Goal: Find specific page/section: Find specific page/section

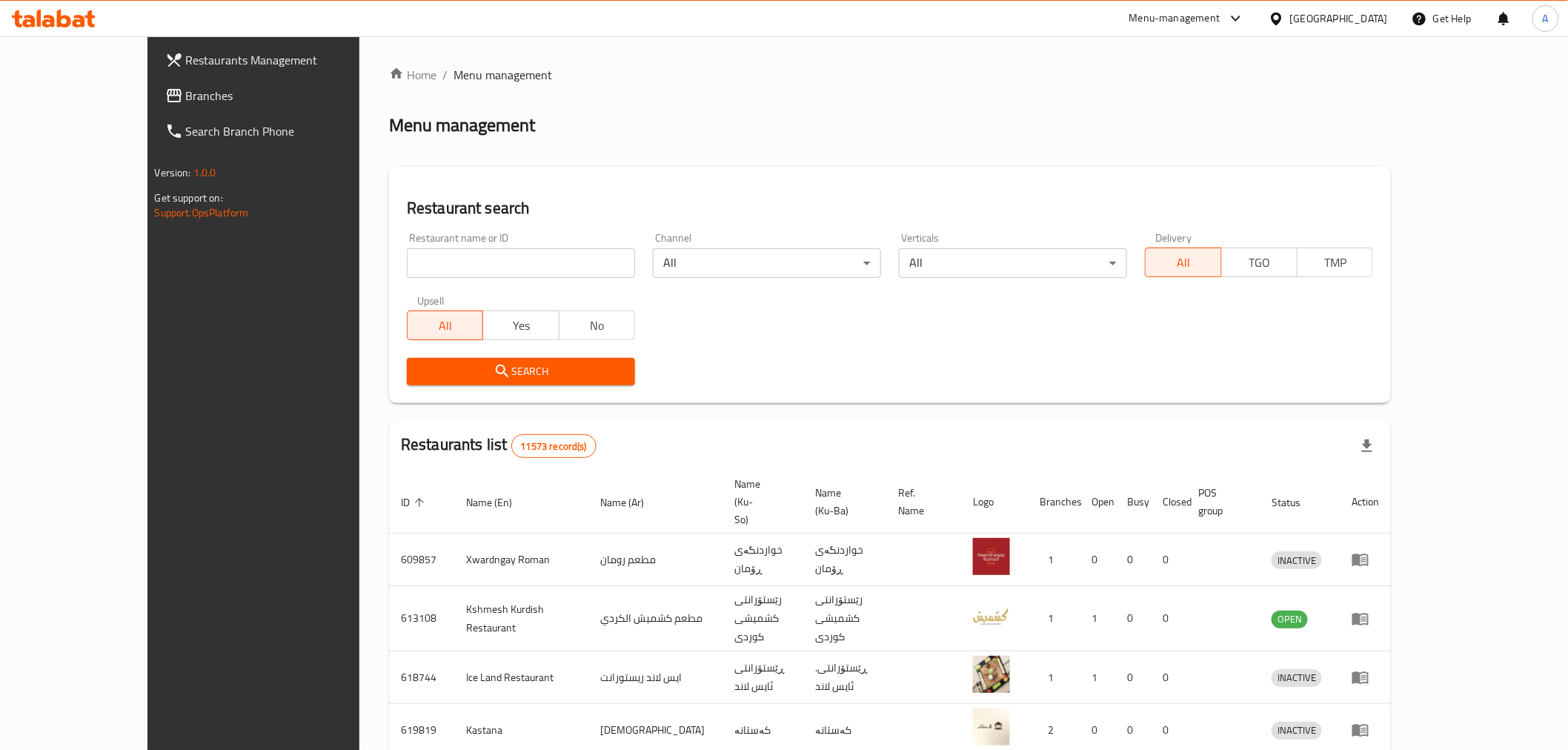
click at [407, 274] on input "search" at bounding box center [521, 262] width 228 height 30
paste input "Znod Al Set Mohamed Al Hemdany"
click button "Search" at bounding box center [521, 371] width 228 height 28
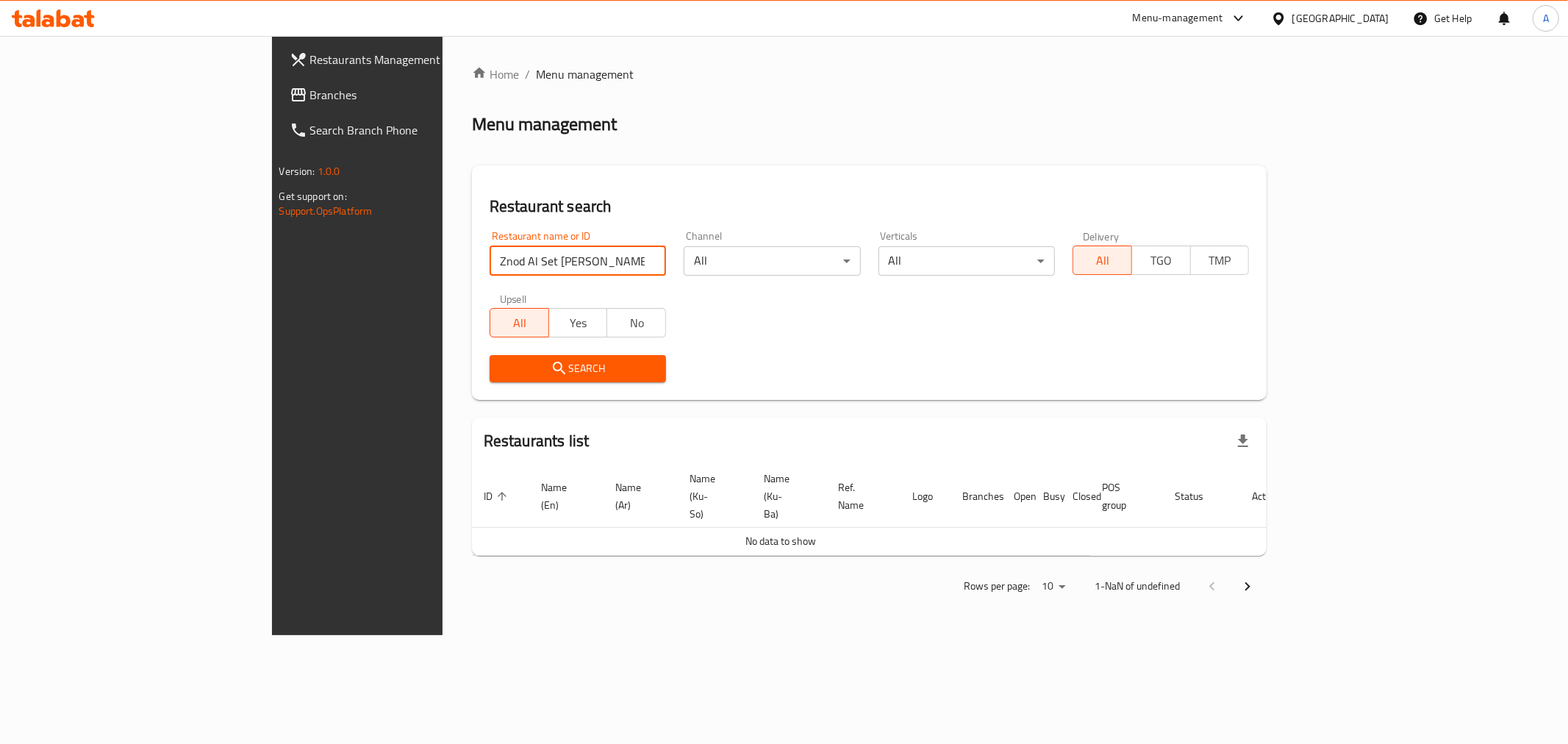
click at [543, 266] on input "Znod Al Set [PERSON_NAME]" at bounding box center [578, 260] width 177 height 29
click button "Search" at bounding box center [578, 368] width 177 height 28
click at [489, 260] on input "زنود محمد الحمداني" at bounding box center [578, 260] width 177 height 29
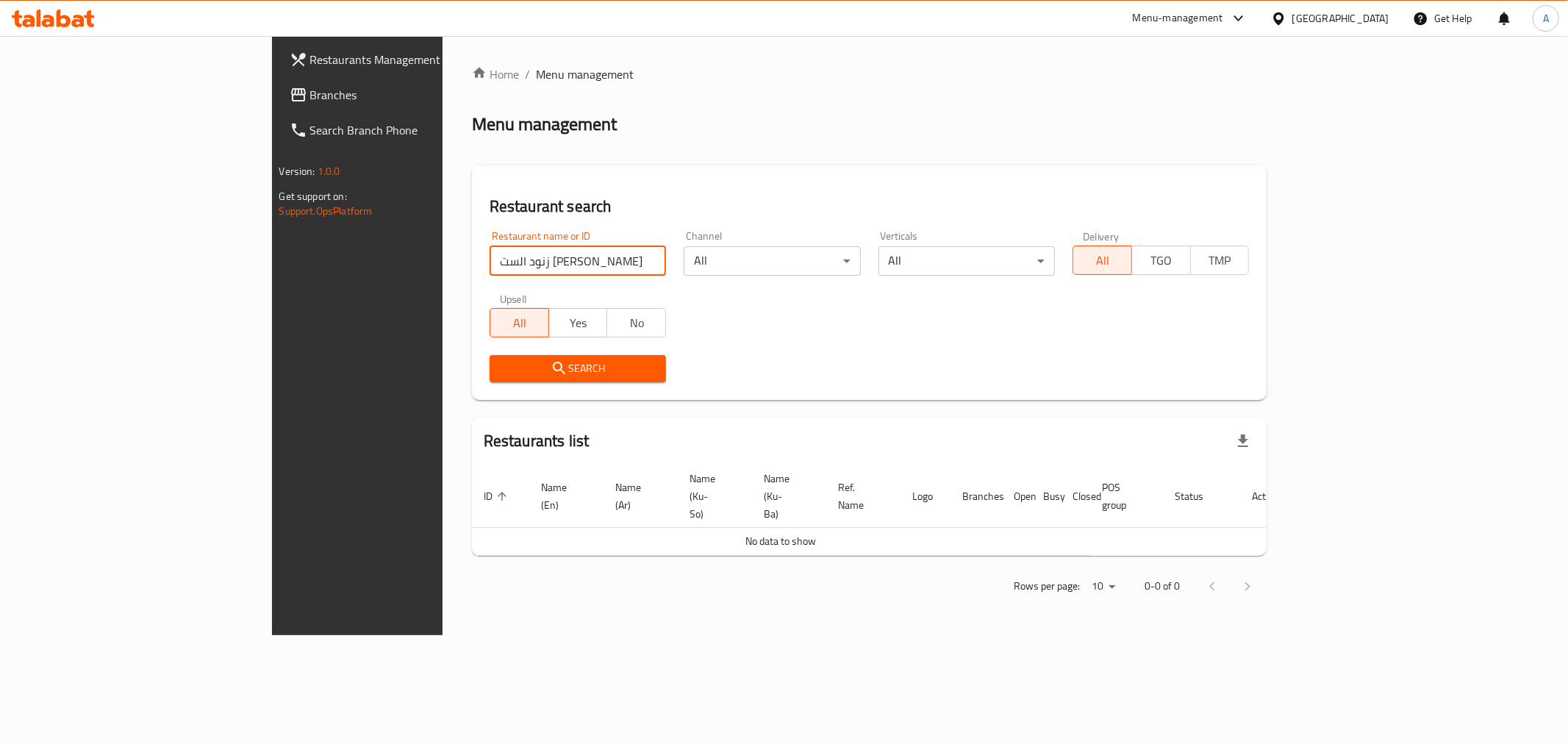
type input "زنود الست محمد الحمداني"
click button "Search" at bounding box center [578, 368] width 177 height 28
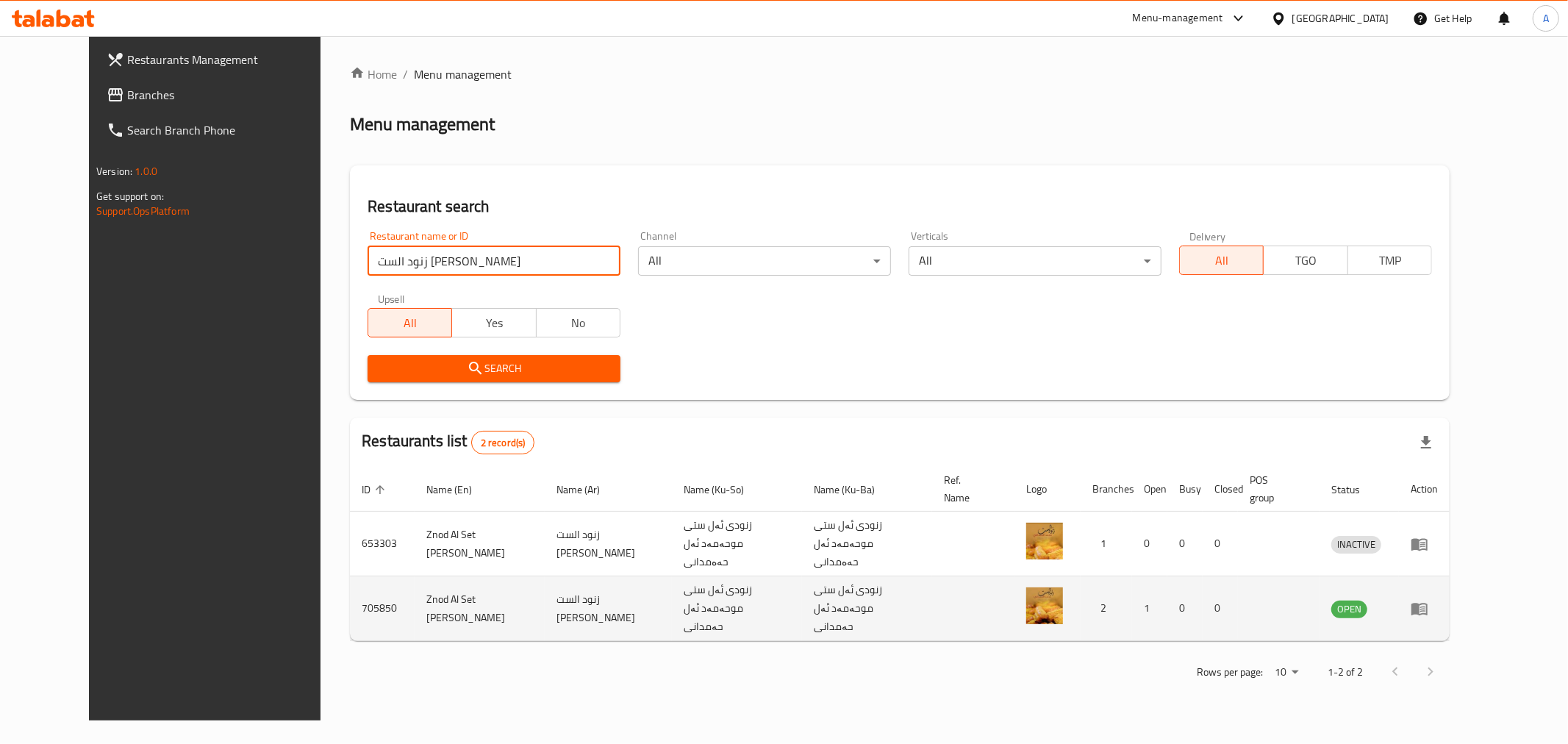
click at [1449, 576] on td "enhanced table" at bounding box center [1424, 609] width 51 height 65
click at [1425, 606] on icon "enhanced table" at bounding box center [1423, 609] width 5 height 6
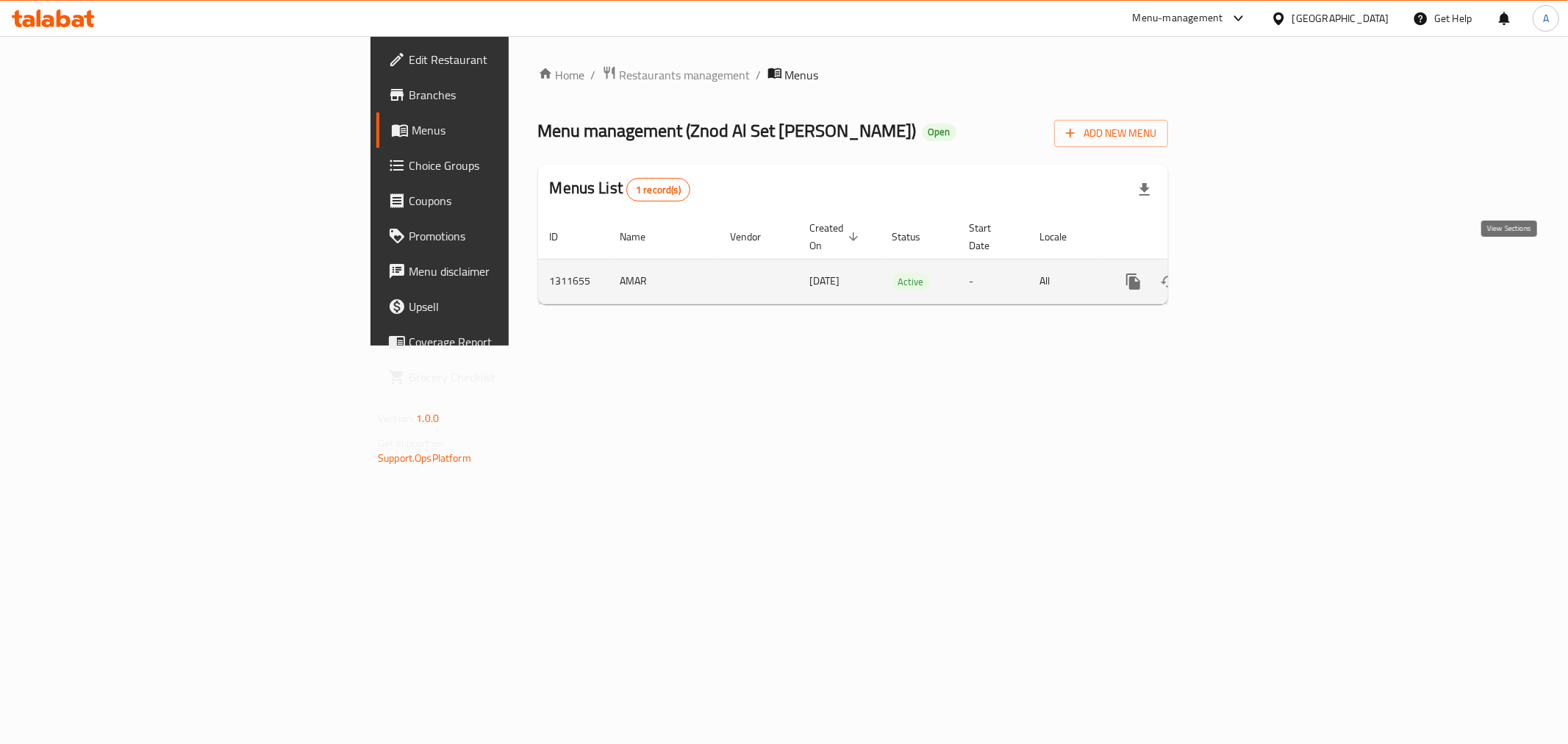
click at [1248, 273] on icon "enhanced table" at bounding box center [1240, 282] width 18 height 18
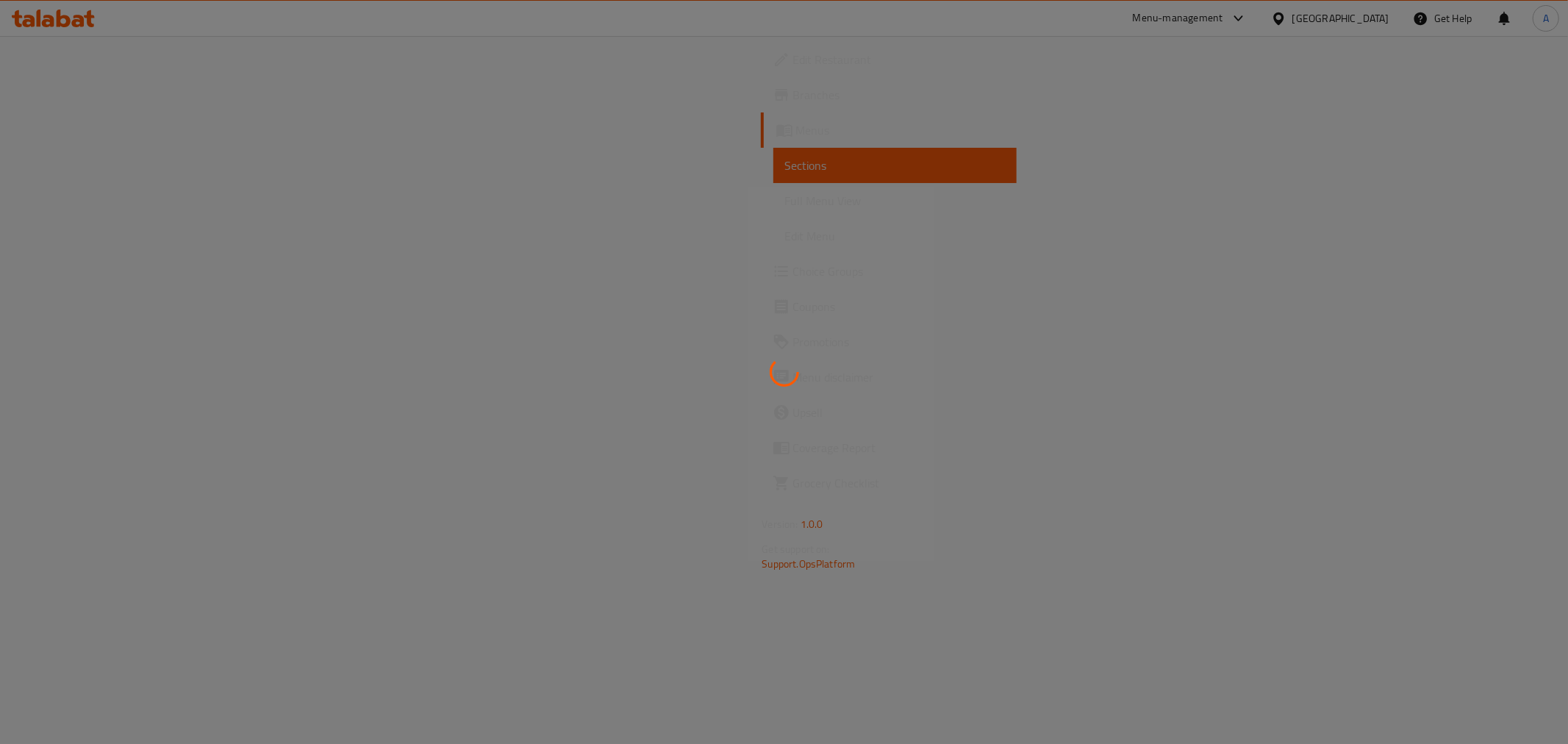
click at [564, 237] on div at bounding box center [784, 372] width 1568 height 744
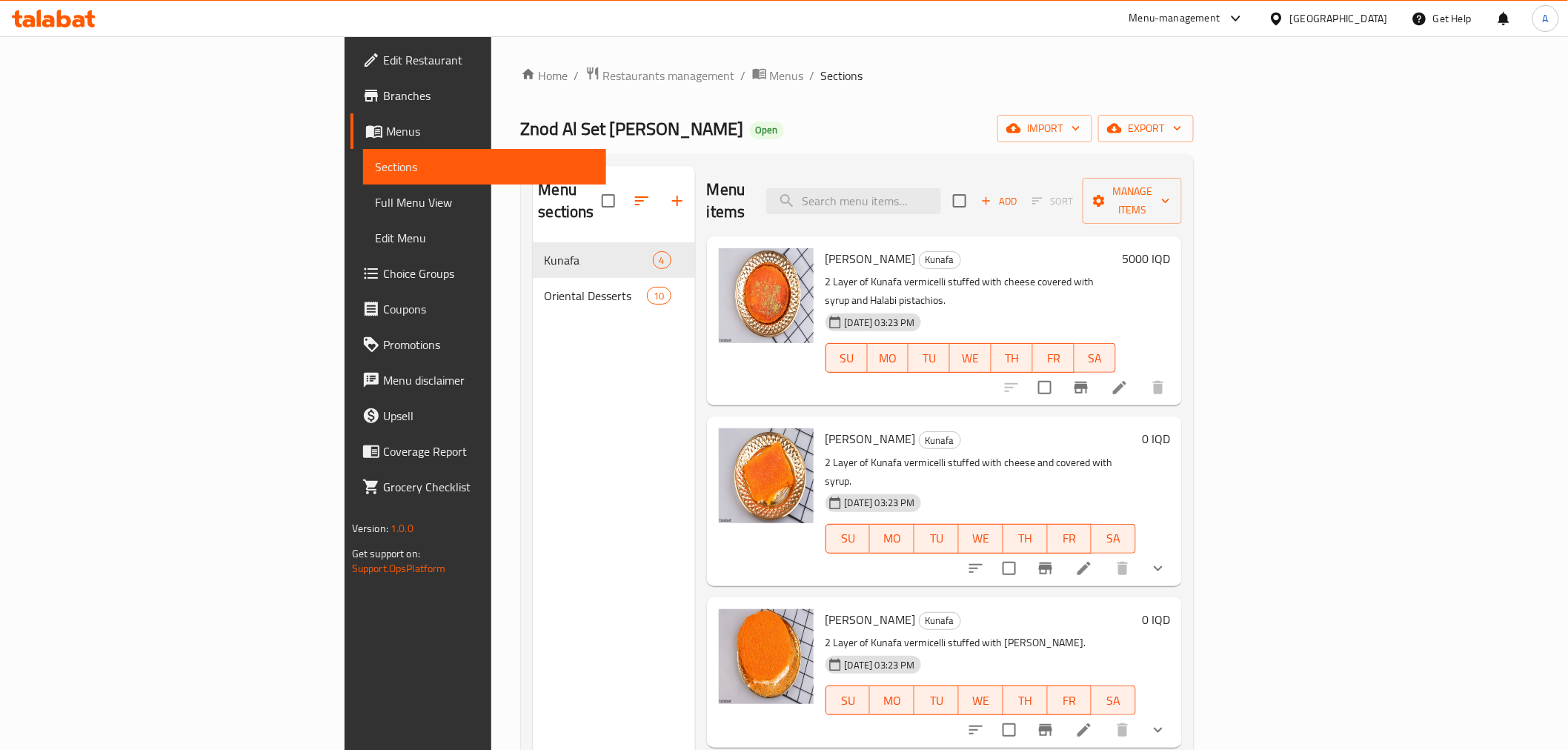
drag, startPoint x: 0, startPoint y: 0, endPoint x: 619, endPoint y: 142, distance: 635.1
click at [619, 142] on div "Znod Al Set [PERSON_NAME] Open import export" at bounding box center [858, 128] width 674 height 28
click at [383, 101] on span "Branches" at bounding box center [488, 95] width 211 height 18
